Goal: Navigation & Orientation: Find specific page/section

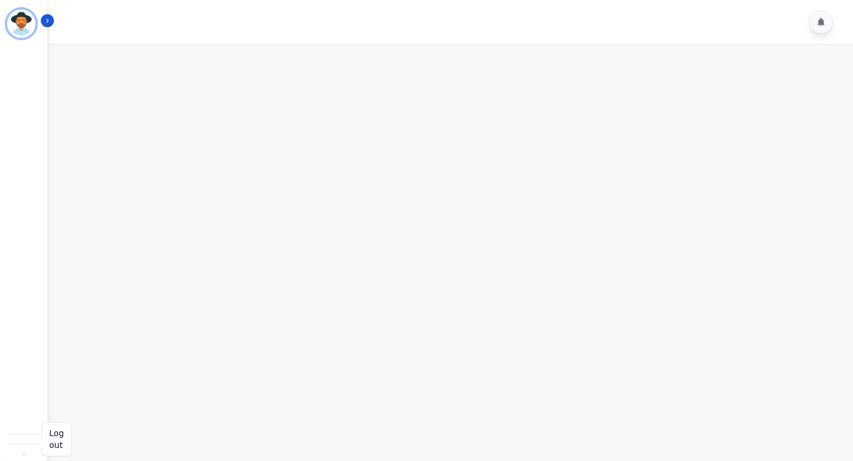
click at [24, 454] on img "Sidebar" at bounding box center [24, 454] width 0 height 0
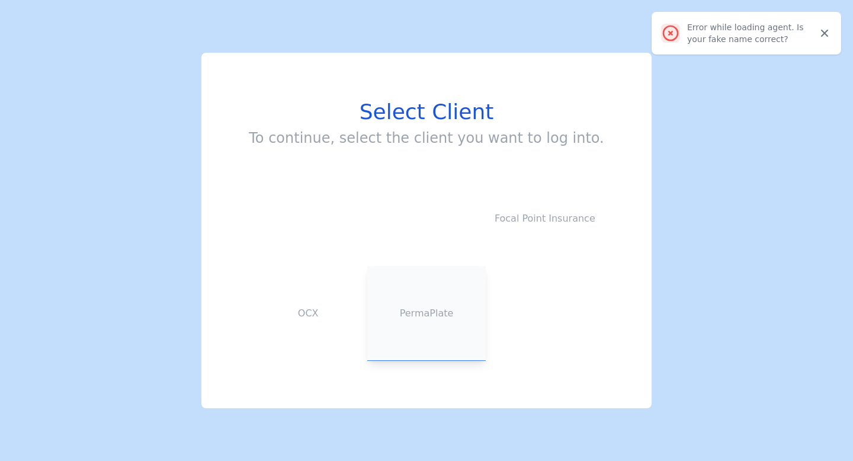
click at [421, 299] on button "PermaPlate" at bounding box center [426, 313] width 118 height 95
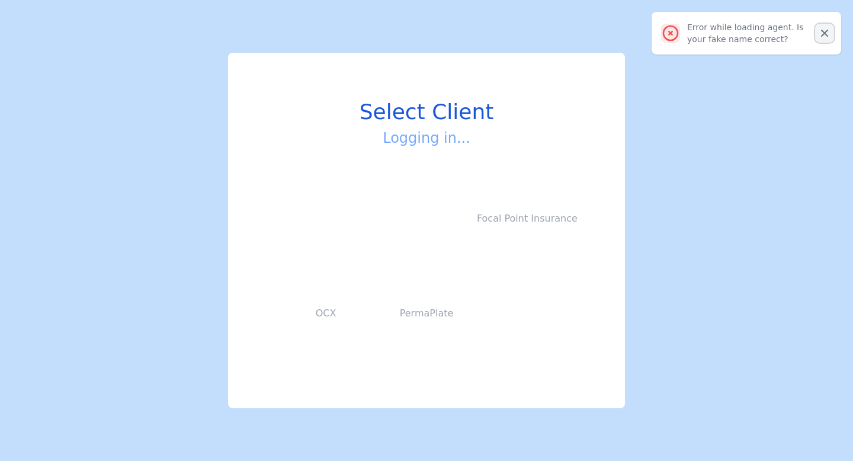
click at [829, 31] on icon "Close" at bounding box center [825, 33] width 12 height 12
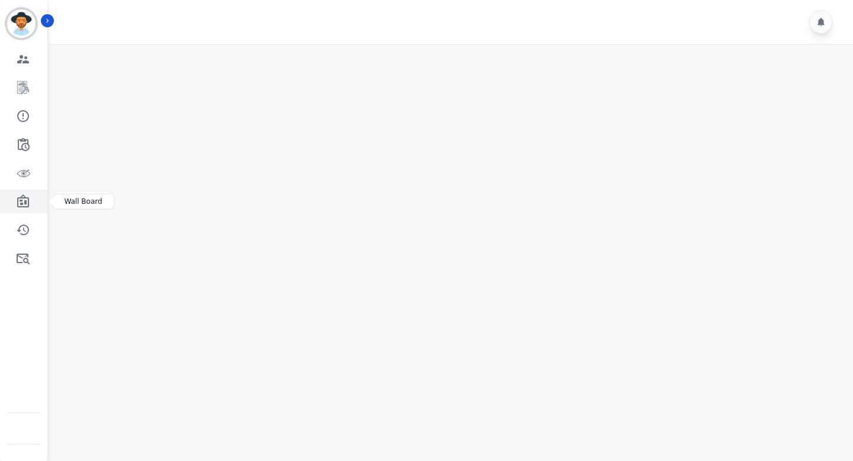
click at [23, 204] on icon "Sidebar" at bounding box center [23, 201] width 14 height 14
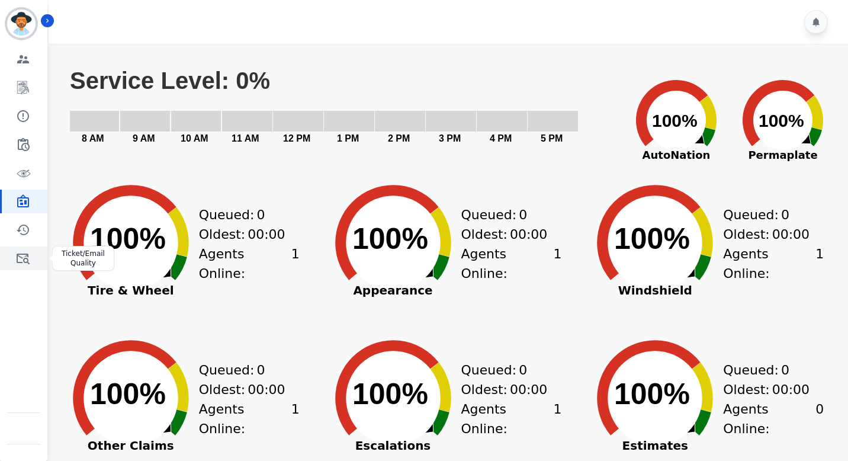
click at [24, 246] on link "Sidebar" at bounding box center [25, 258] width 46 height 24
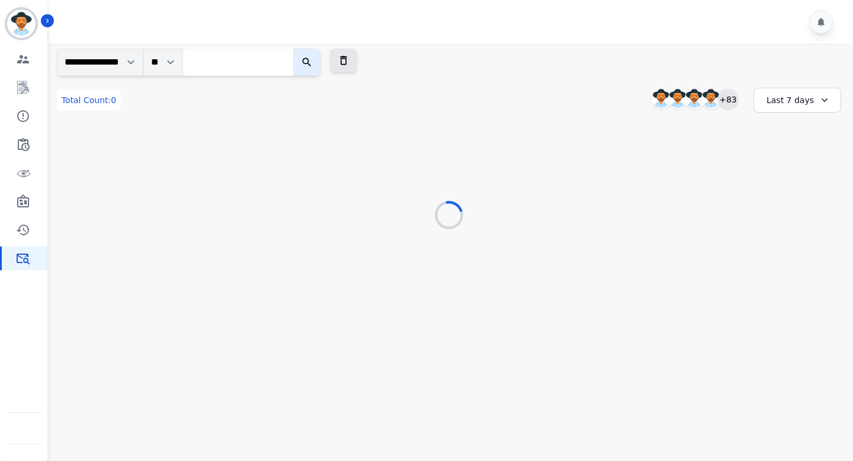
click at [729, 97] on div "+83" at bounding box center [728, 99] width 20 height 20
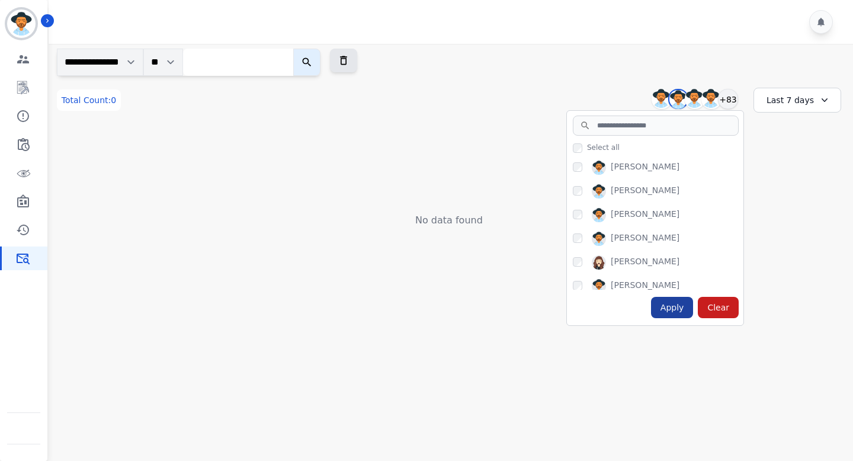
click at [675, 311] on div "Apply" at bounding box center [672, 307] width 43 height 21
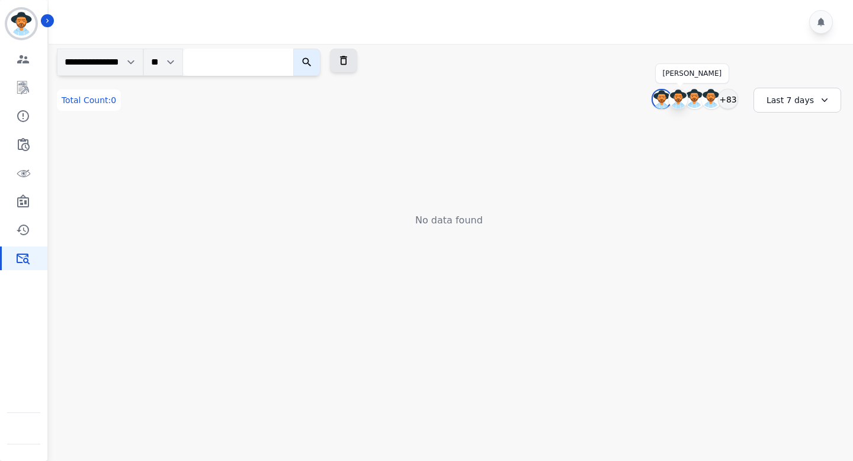
click at [676, 100] on img at bounding box center [678, 98] width 19 height 19
click at [696, 99] on img at bounding box center [694, 98] width 19 height 19
click at [711, 100] on img at bounding box center [711, 98] width 19 height 19
click at [813, 100] on div "Last 7 days" at bounding box center [798, 100] width 88 height 25
click at [785, 228] on li "Last 12 months" at bounding box center [804, 235] width 59 height 24
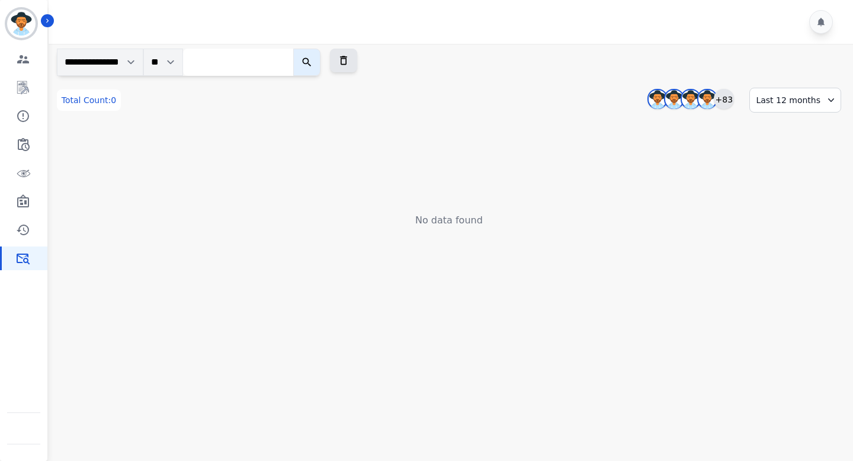
click at [734, 94] on div "+83" at bounding box center [724, 99] width 20 height 20
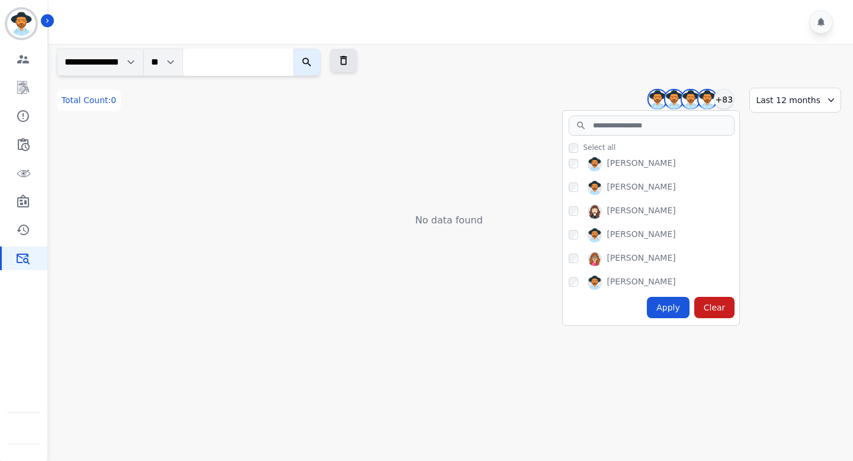
scroll to position [56, 0]
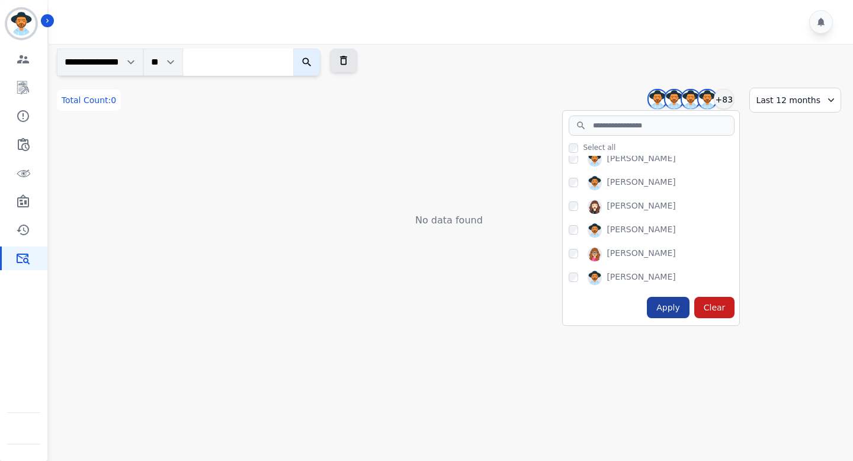
click at [682, 304] on div "Apply" at bounding box center [668, 307] width 43 height 21
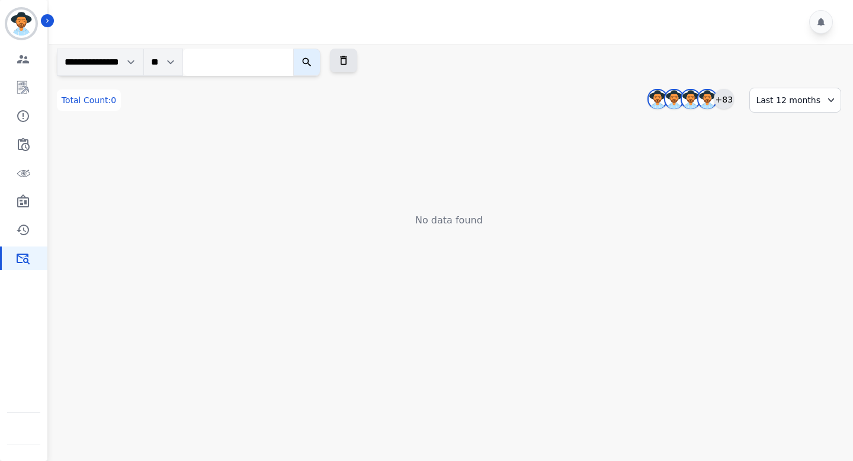
click at [726, 104] on div "+83" at bounding box center [724, 99] width 20 height 20
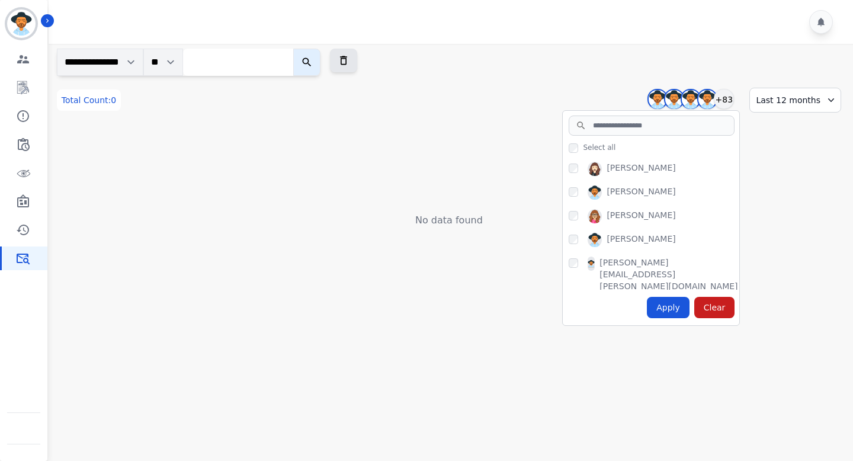
scroll to position [103, 0]
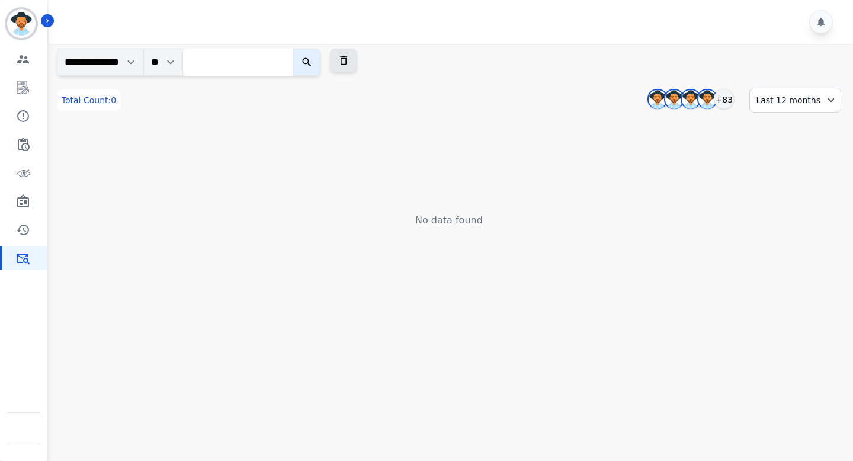
click at [799, 104] on div "Last 12 months" at bounding box center [795, 100] width 92 height 25
click at [793, 213] on li "Last 90 days" at bounding box center [804, 215] width 59 height 12
click at [124, 62] on select "**********" at bounding box center [100, 62] width 86 height 27
click at [347, 64] on icon at bounding box center [343, 60] width 7 height 9
click at [722, 104] on div "+83" at bounding box center [728, 99] width 20 height 20
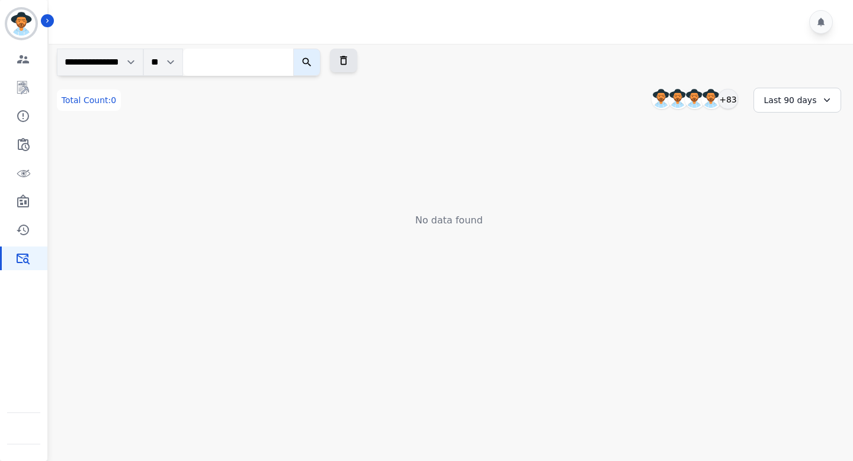
click at [795, 100] on div "Last 90 days" at bounding box center [798, 100] width 88 height 25
click at [785, 229] on li "Last 12 months" at bounding box center [804, 235] width 59 height 24
click at [728, 97] on div "+83" at bounding box center [724, 99] width 20 height 20
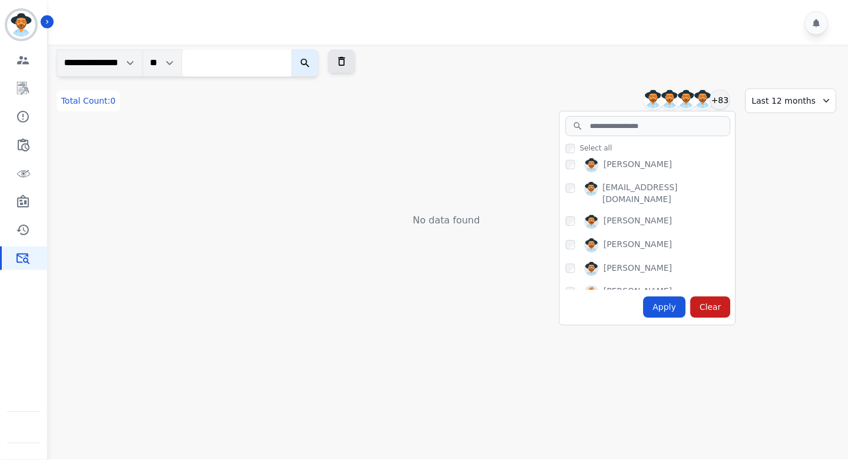
scroll to position [1932, 0]
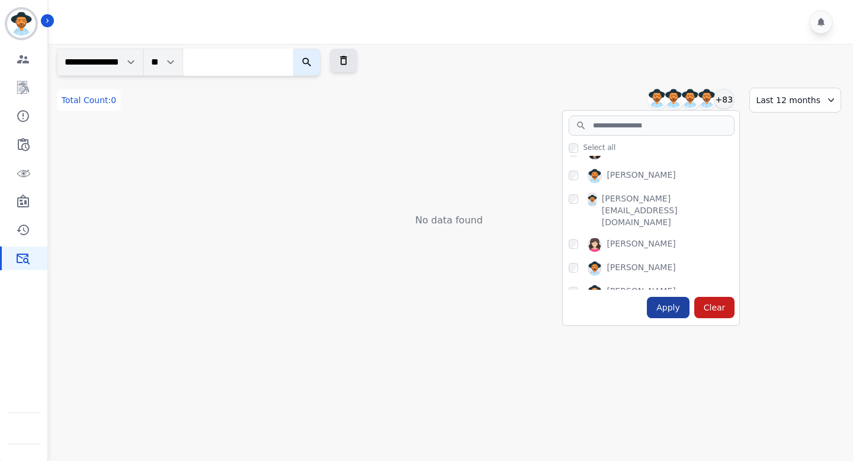
click at [674, 309] on div "Apply" at bounding box center [668, 307] width 43 height 21
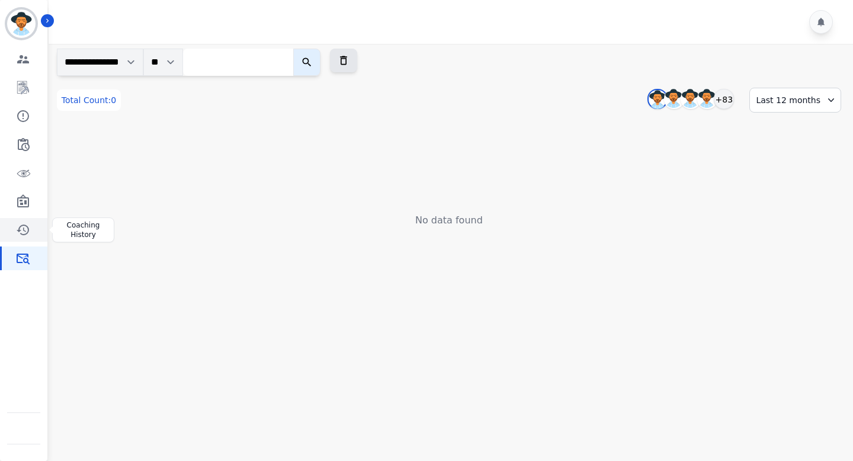
click at [24, 235] on icon "Sidebar" at bounding box center [23, 230] width 12 height 11
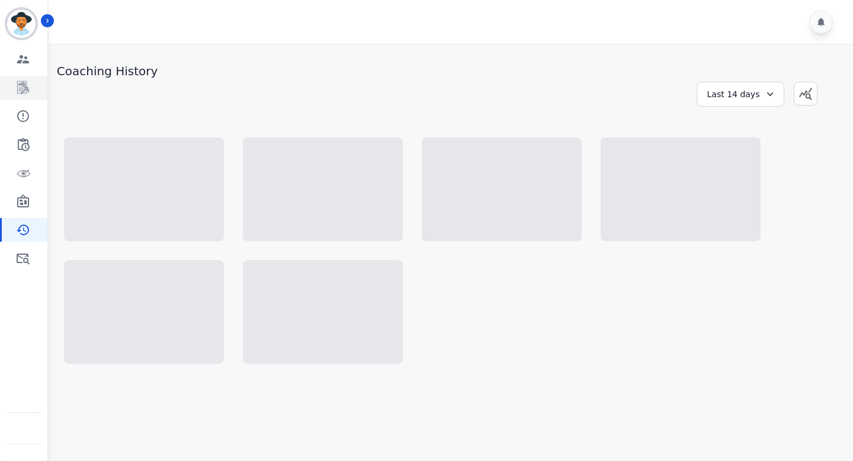
click at [20, 86] on icon "Sidebar" at bounding box center [23, 88] width 14 height 14
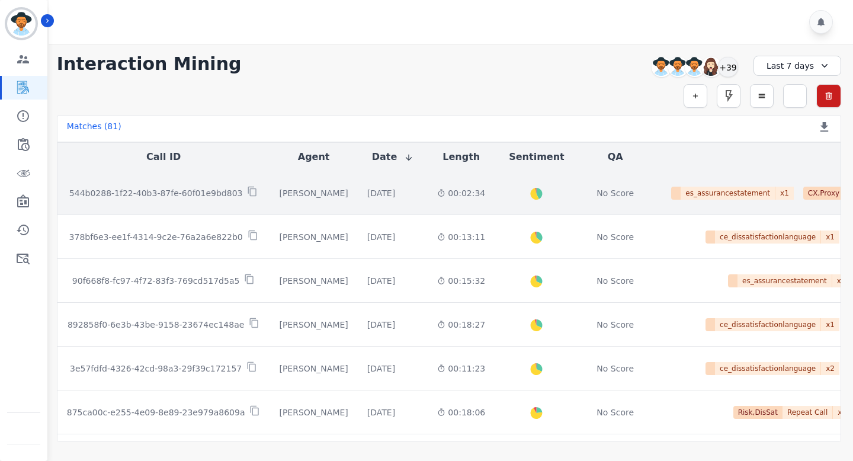
click at [143, 191] on p "544b0288-1f22-40b3-87fe-60f01e9bd803" at bounding box center [156, 193] width 174 height 12
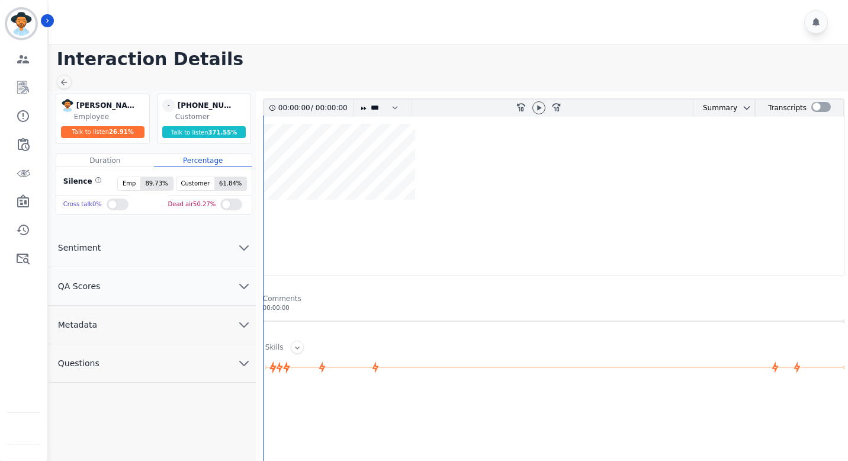
scroll to position [177, 0]
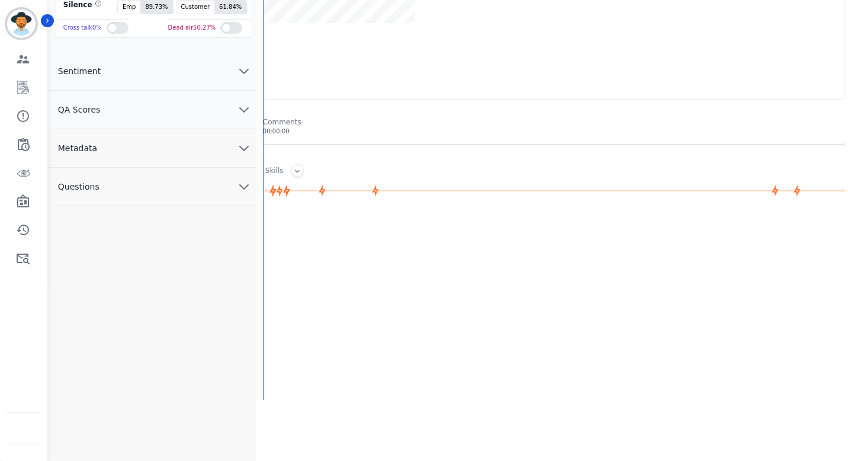
click at [161, 121] on button "QA Scores" at bounding box center [152, 110] width 207 height 39
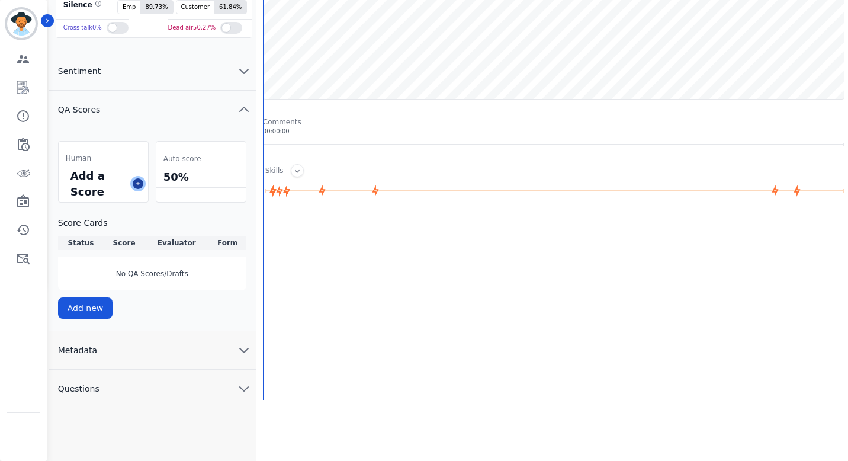
click at [135, 181] on icon at bounding box center [138, 184] width 6 height 6
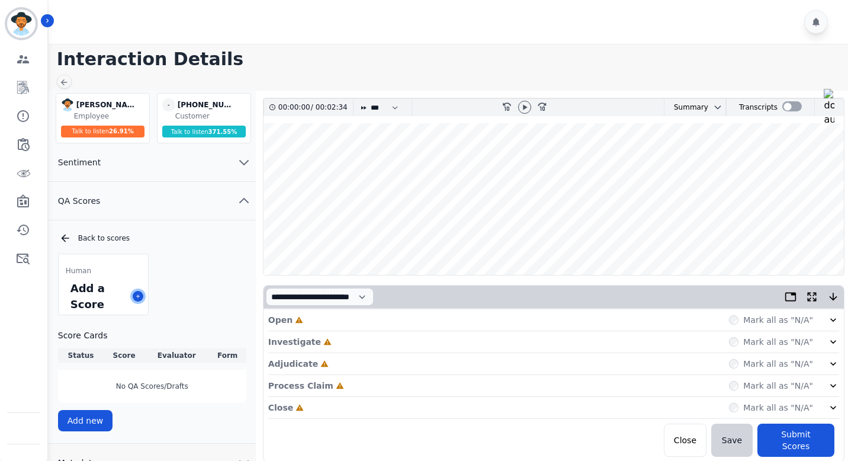
scroll to position [61, 0]
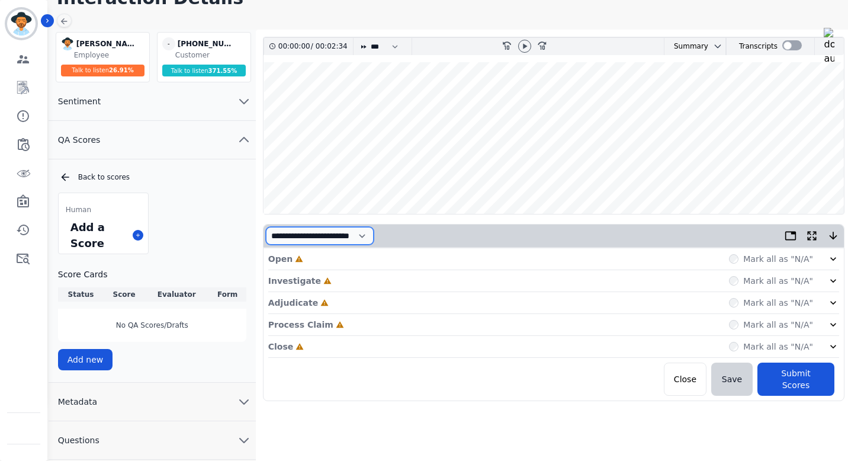
click at [374, 239] on select "**********" at bounding box center [320, 236] width 108 height 18
click at [24, 454] on img "Sidebar" at bounding box center [24, 454] width 0 height 0
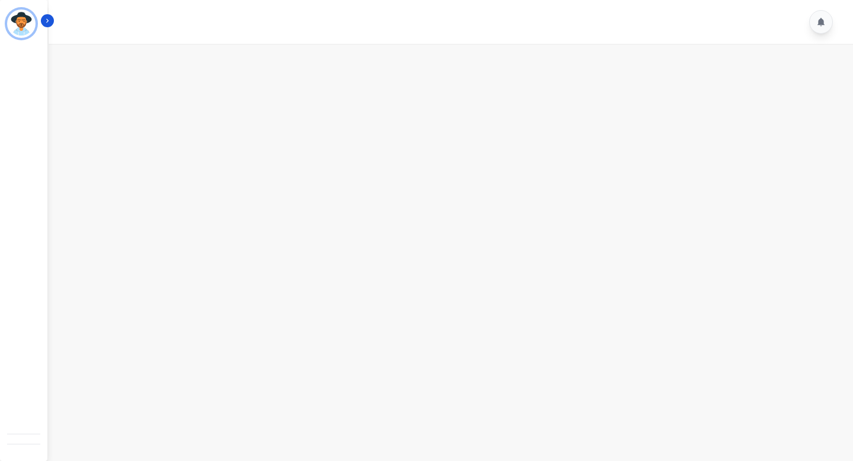
click at [127, 312] on main at bounding box center [449, 274] width 808 height 461
click at [24, 454] on img "Sidebar" at bounding box center [24, 454] width 0 height 0
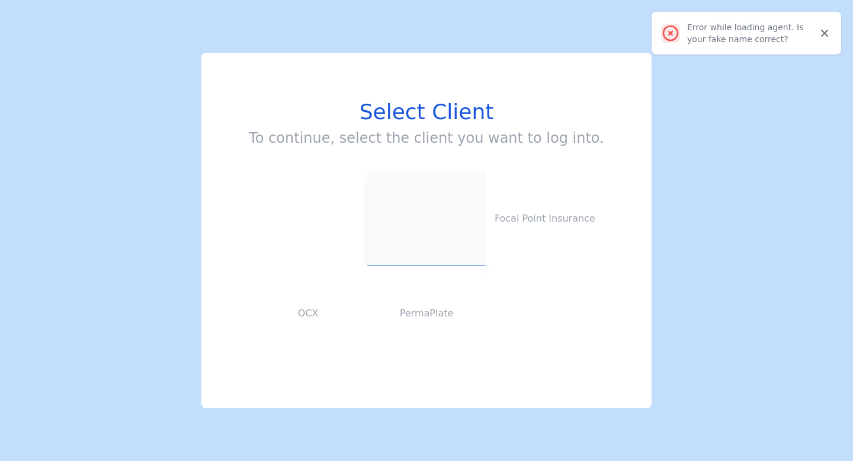
click at [431, 195] on button at bounding box center [426, 218] width 118 height 95
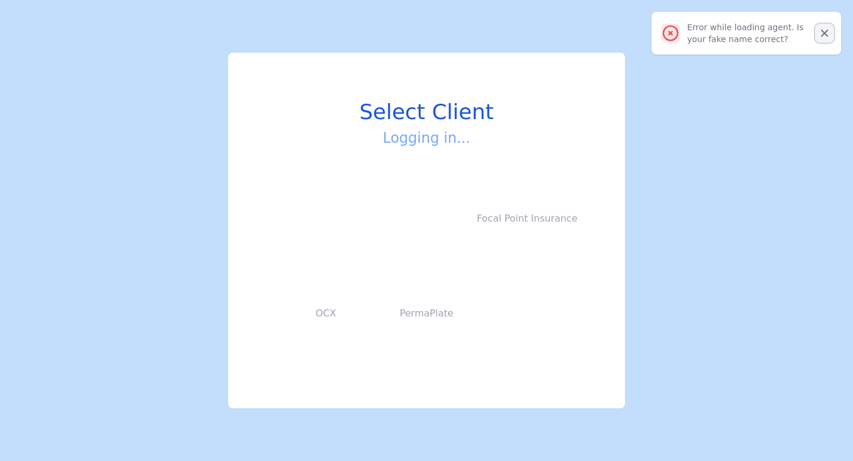
click at [820, 31] on icon "Close" at bounding box center [825, 33] width 12 height 12
